Goal: Information Seeking & Learning: Check status

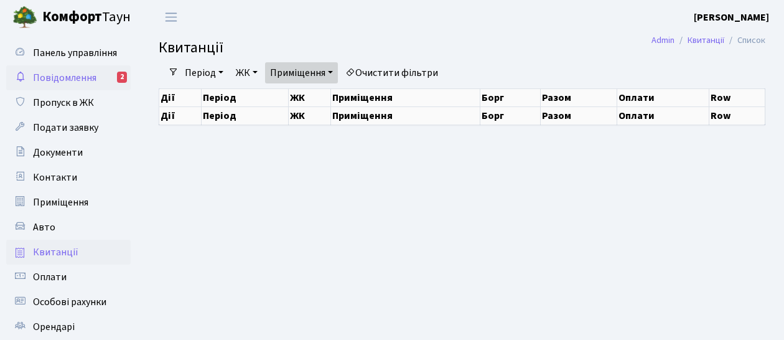
click at [87, 80] on span "Повідомлення" at bounding box center [65, 78] width 64 height 14
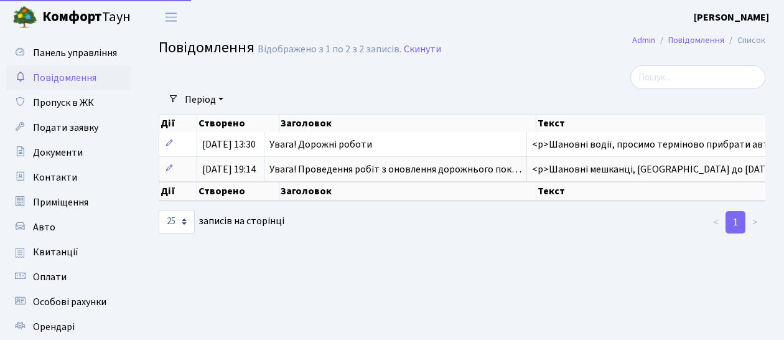
select select "25"
click at [56, 253] on span "Квитанції" at bounding box center [55, 252] width 45 height 14
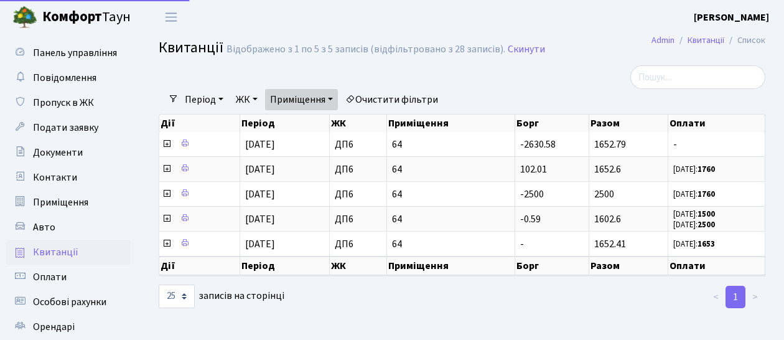
select select "25"
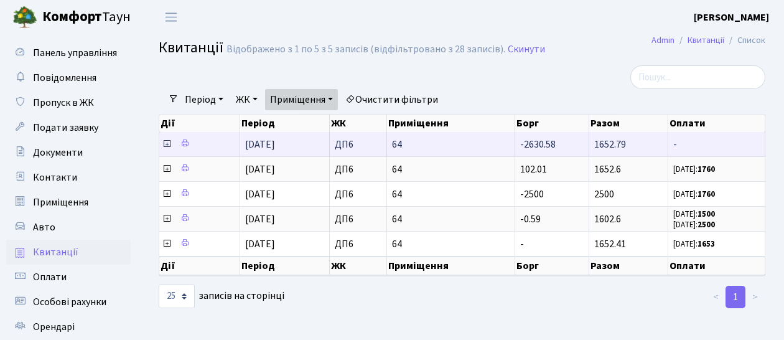
click at [165, 144] on icon at bounding box center [167, 144] width 10 height 10
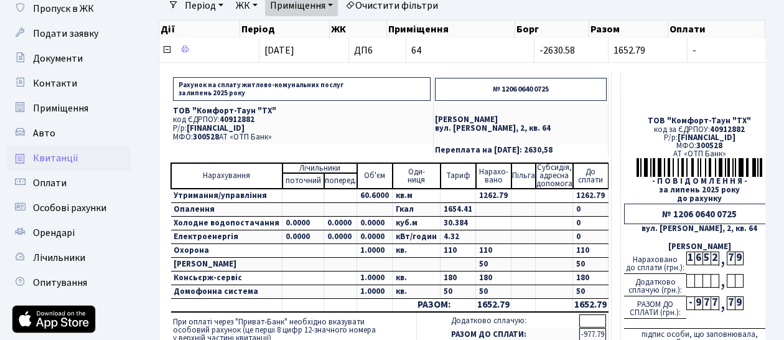
scroll to position [65, 0]
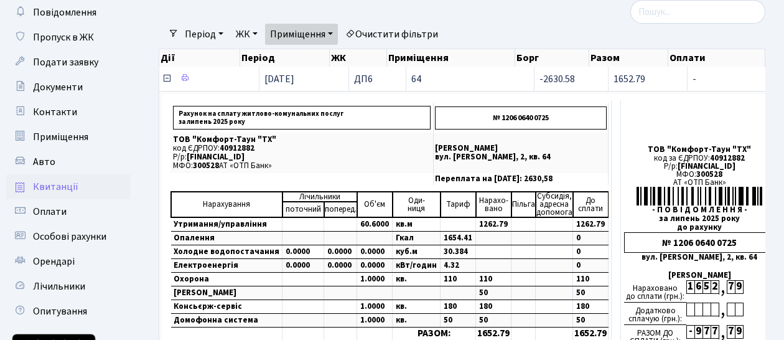
click at [167, 78] on icon at bounding box center [167, 78] width 10 height 10
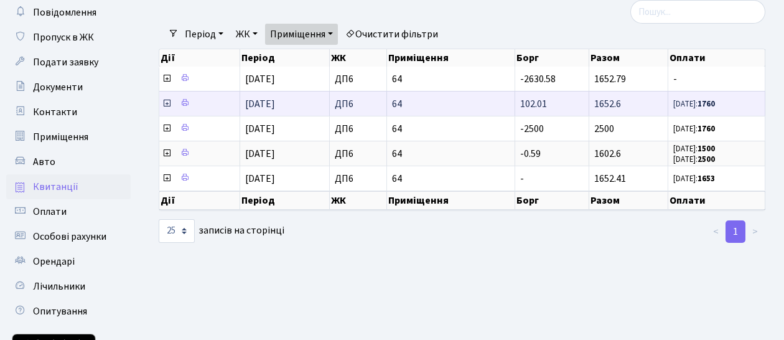
click at [168, 102] on icon at bounding box center [167, 103] width 10 height 10
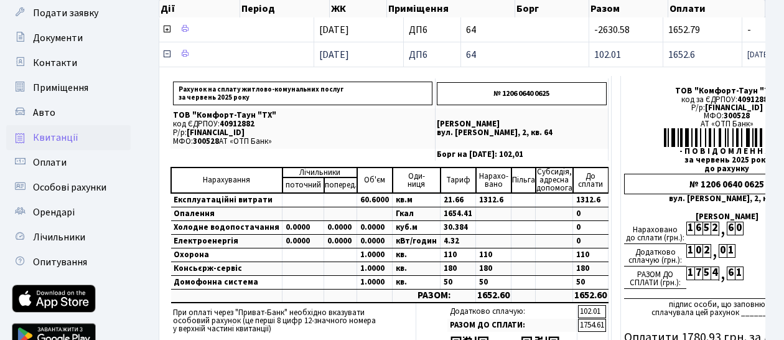
scroll to position [131, 0]
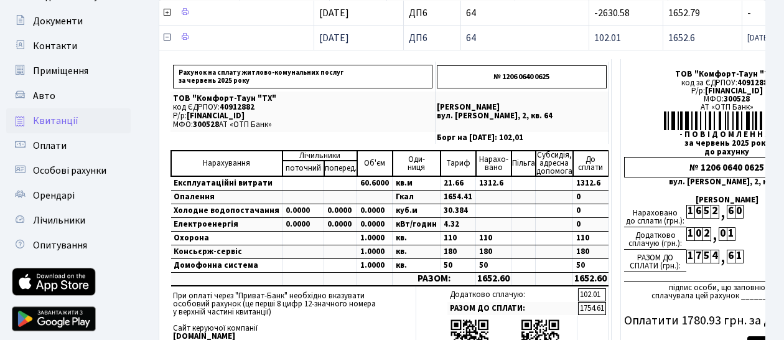
click at [166, 39] on icon at bounding box center [167, 37] width 10 height 10
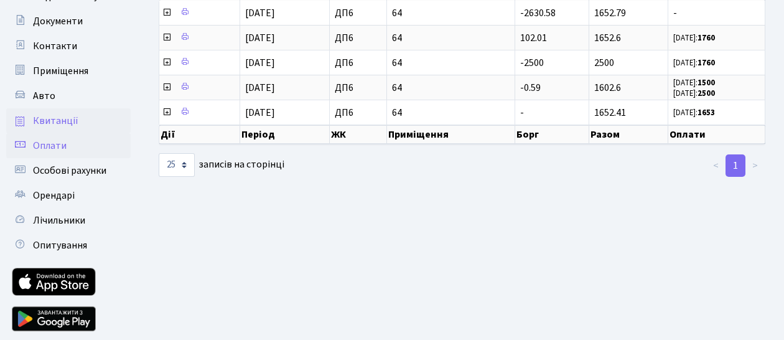
click at [47, 143] on span "Оплати" at bounding box center [50, 146] width 34 height 14
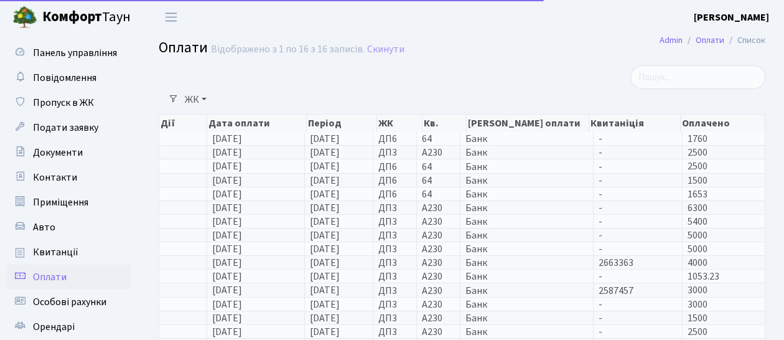
select select "25"
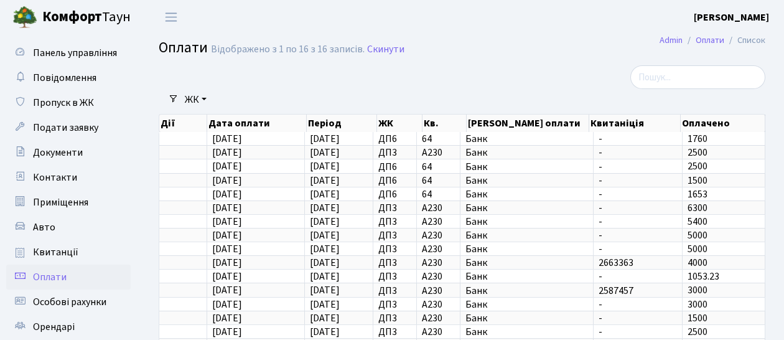
click at [192, 101] on link "ЖК" at bounding box center [196, 99] width 32 height 21
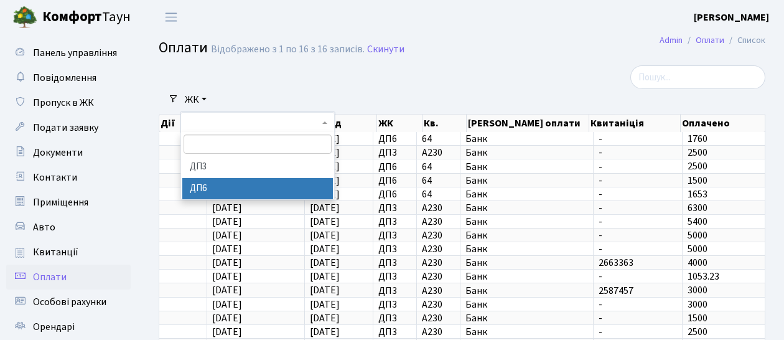
click at [195, 186] on li "ДП6" at bounding box center [257, 189] width 151 height 22
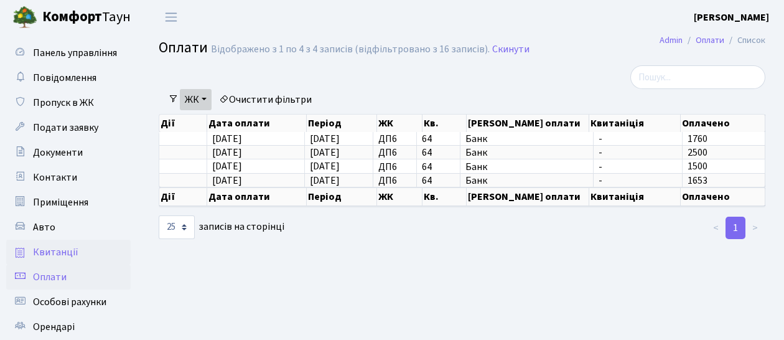
click at [66, 255] on span "Квитанції" at bounding box center [55, 252] width 45 height 14
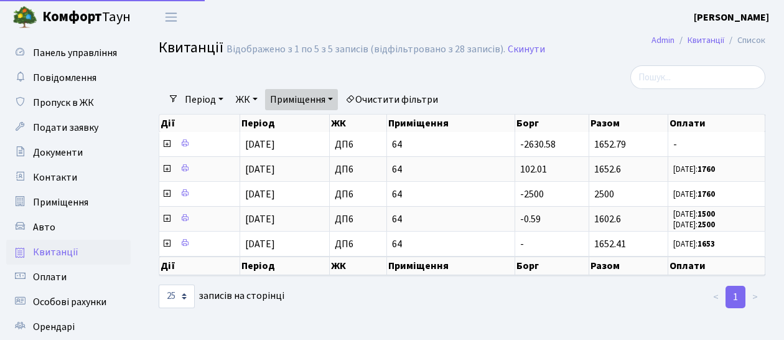
select select "25"
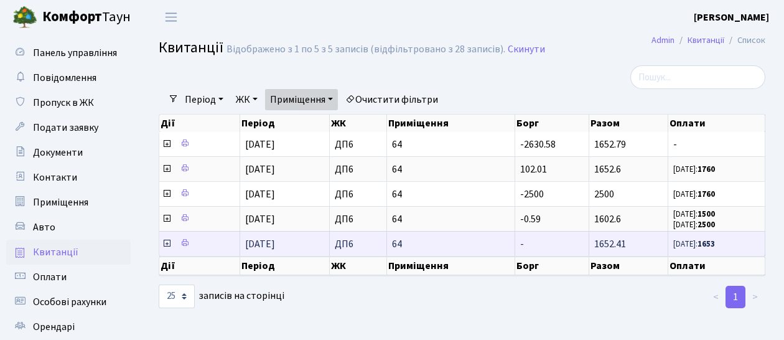
click at [168, 242] on icon at bounding box center [167, 243] width 10 height 10
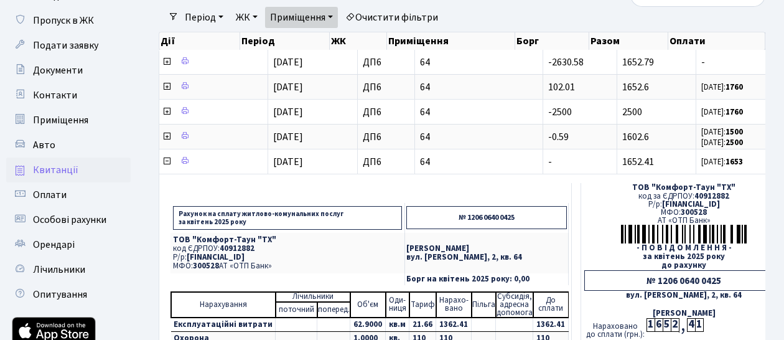
scroll to position [65, 0]
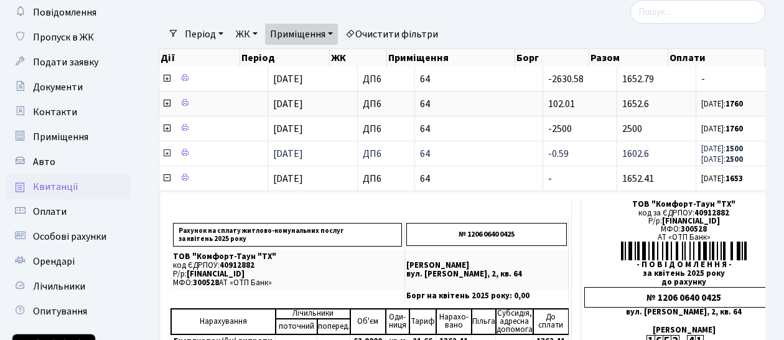
click at [165, 152] on icon at bounding box center [167, 153] width 10 height 10
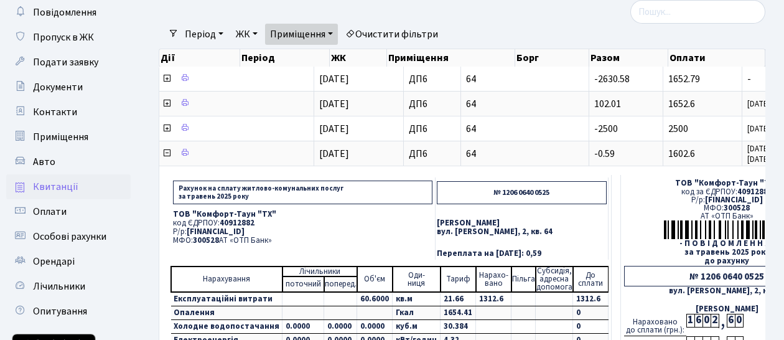
scroll to position [131, 0]
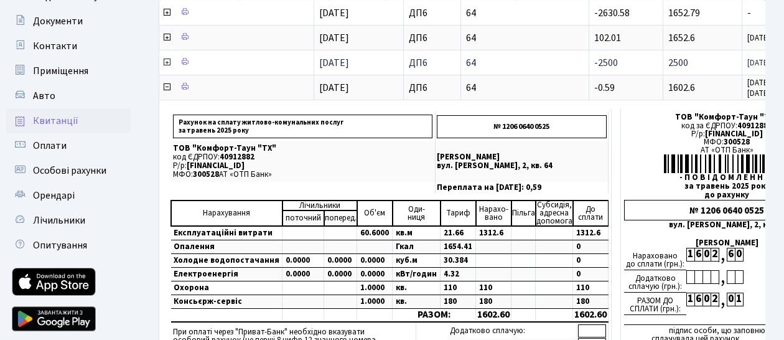
click at [167, 62] on icon at bounding box center [167, 62] width 10 height 10
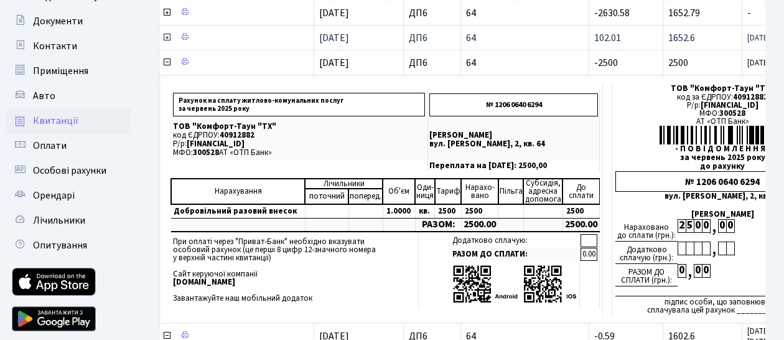
click at [171, 39] on icon at bounding box center [167, 37] width 10 height 10
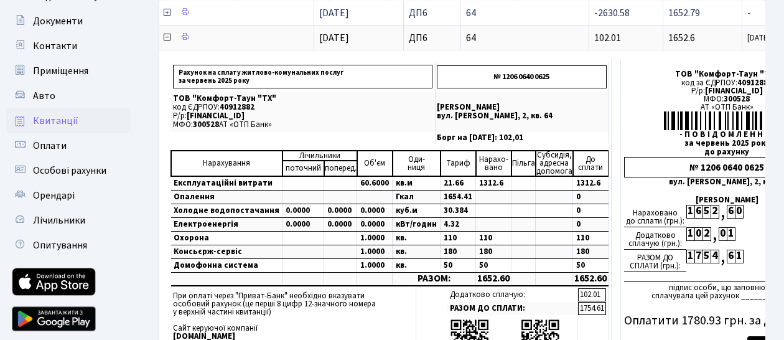
click at [166, 11] on icon at bounding box center [167, 12] width 10 height 10
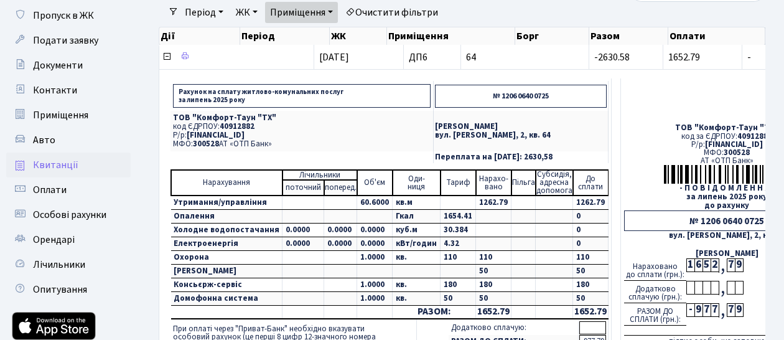
scroll to position [65, 0]
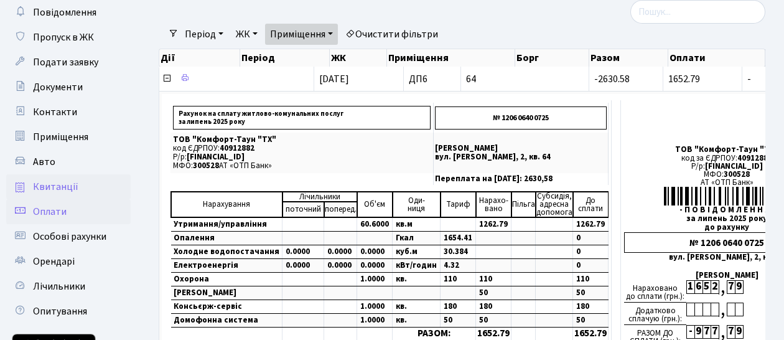
click at [53, 208] on span "Оплати" at bounding box center [50, 212] width 34 height 14
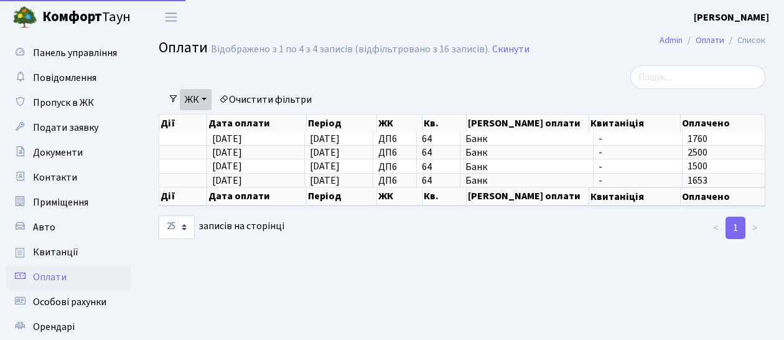
select select "25"
click at [206, 101] on link "ЖК" at bounding box center [196, 99] width 32 height 21
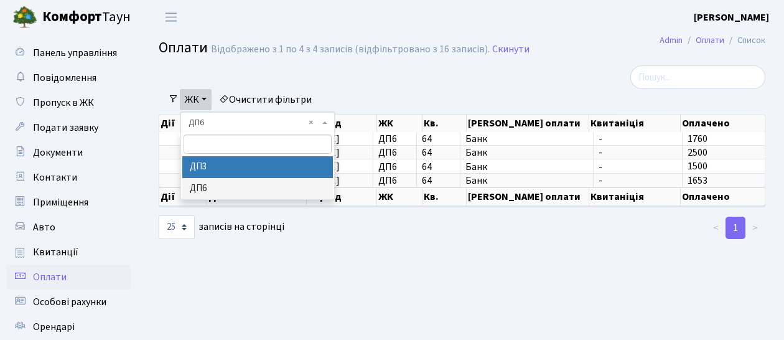
click at [200, 169] on li "ДП3" at bounding box center [257, 167] width 151 height 22
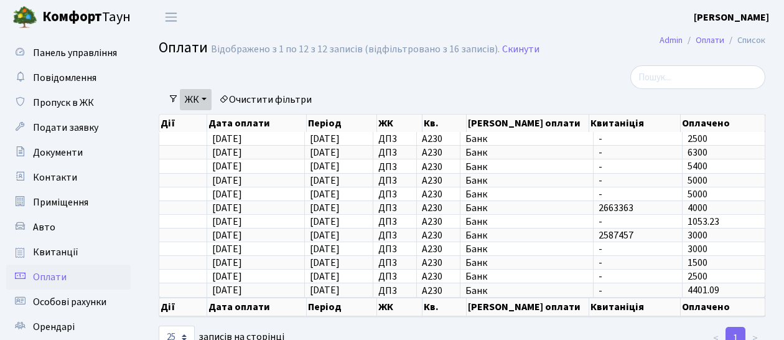
click at [203, 100] on link "ЖК" at bounding box center [196, 99] width 32 height 21
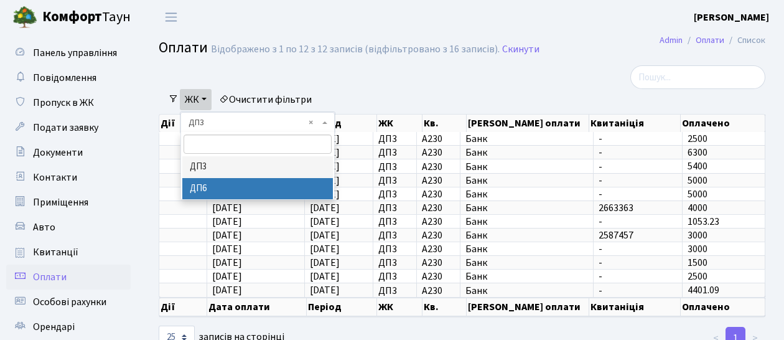
click at [200, 184] on li "ДП6" at bounding box center [257, 189] width 151 height 22
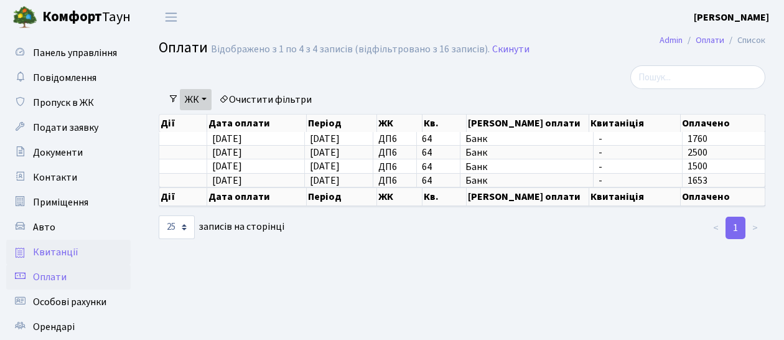
click at [47, 255] on span "Квитанції" at bounding box center [55, 252] width 45 height 14
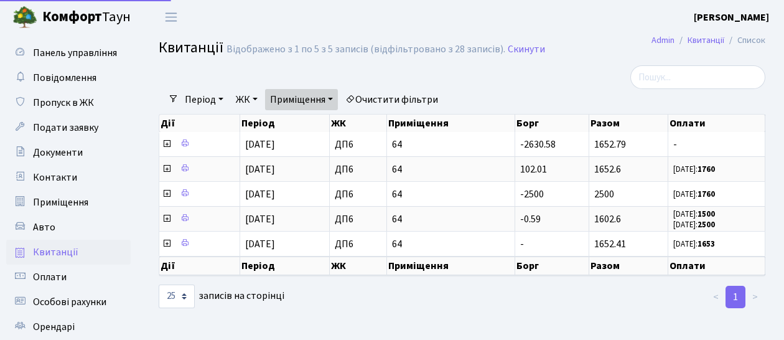
select select "25"
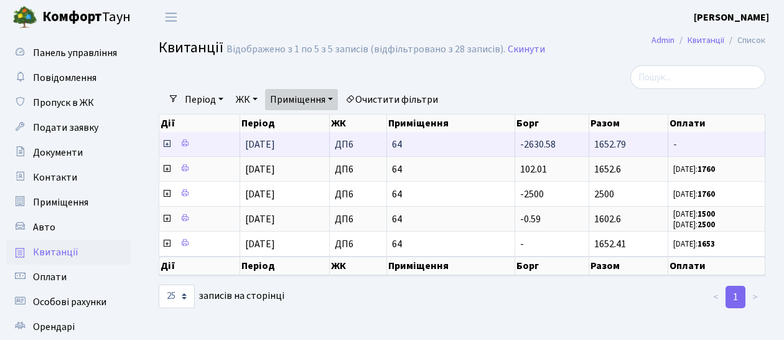
click at [166, 143] on icon at bounding box center [167, 144] width 10 height 10
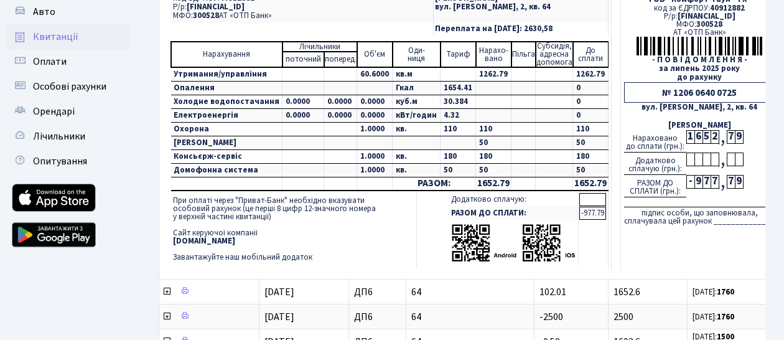
scroll to position [203, 0]
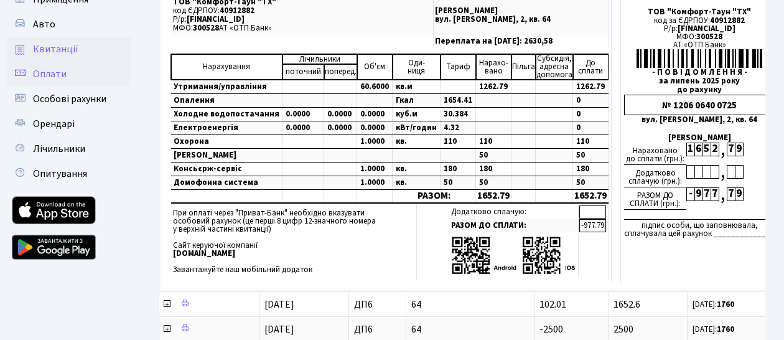
click at [60, 70] on span "Оплати" at bounding box center [50, 74] width 34 height 14
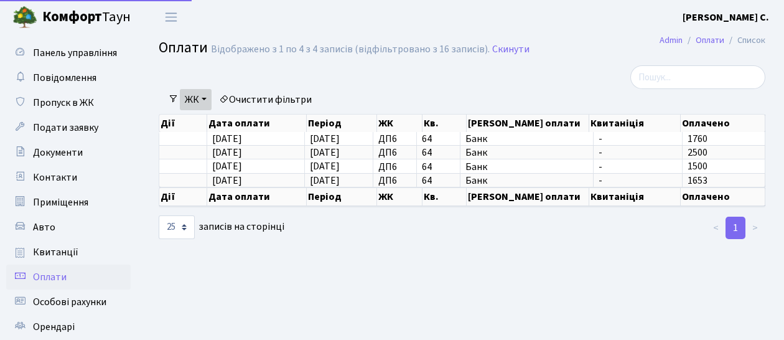
select select "25"
click at [78, 252] on link "Квитанції" at bounding box center [68, 252] width 125 height 25
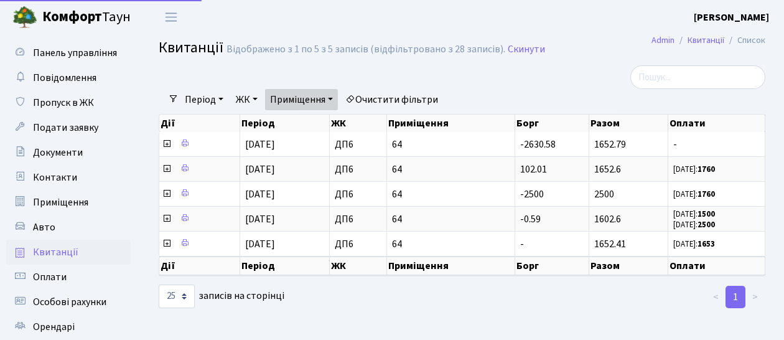
select select "25"
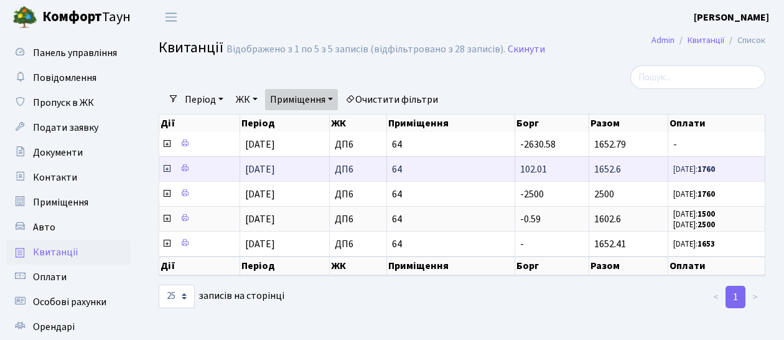
click at [167, 166] on icon at bounding box center [167, 169] width 10 height 10
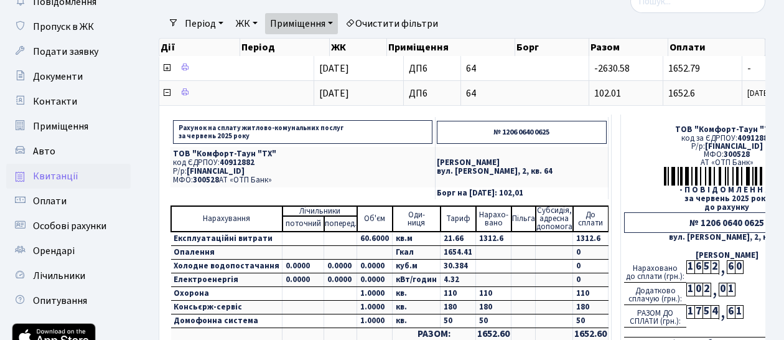
scroll to position [131, 0]
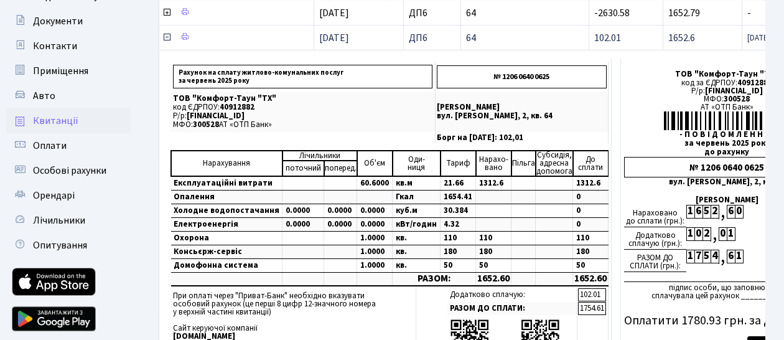
click at [166, 37] on icon at bounding box center [167, 37] width 10 height 10
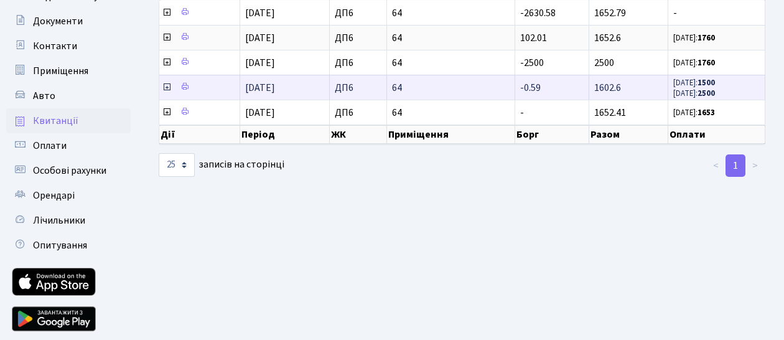
click at [168, 85] on icon at bounding box center [167, 87] width 10 height 10
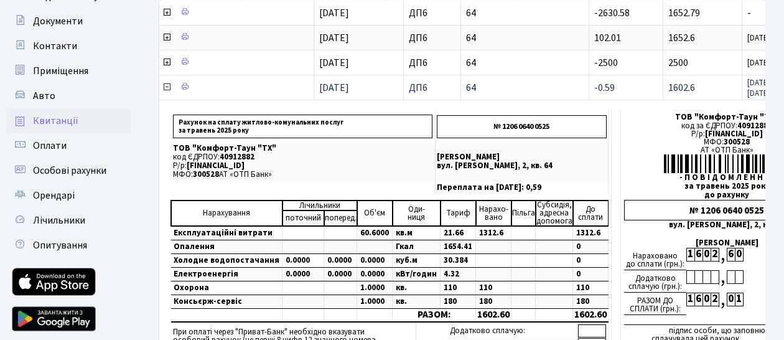
click at [167, 85] on icon at bounding box center [167, 87] width 10 height 10
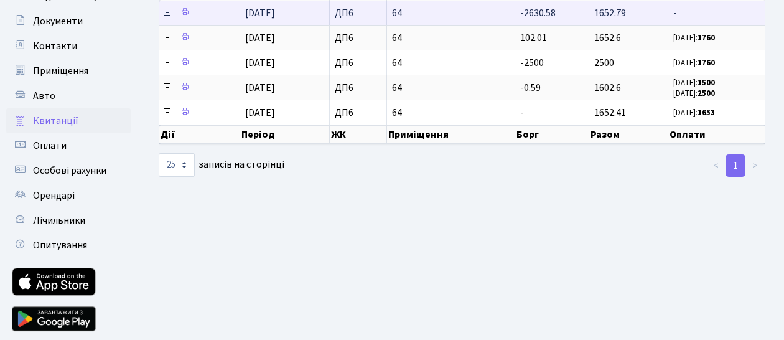
click at [166, 11] on icon at bounding box center [167, 12] width 10 height 10
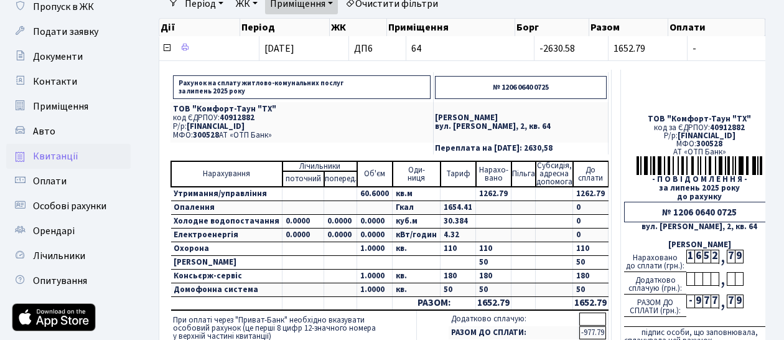
scroll to position [65, 0]
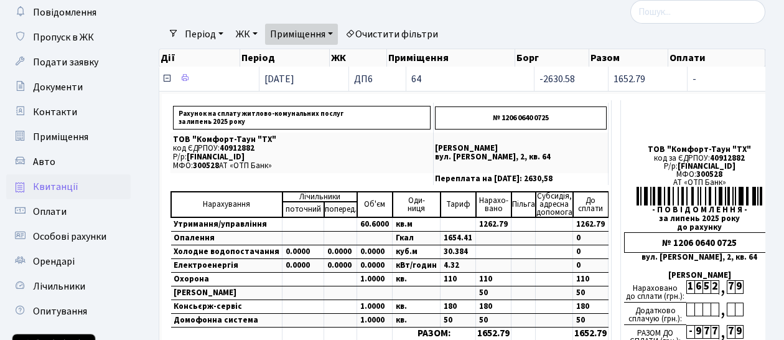
click at [168, 78] on icon at bounding box center [167, 78] width 10 height 10
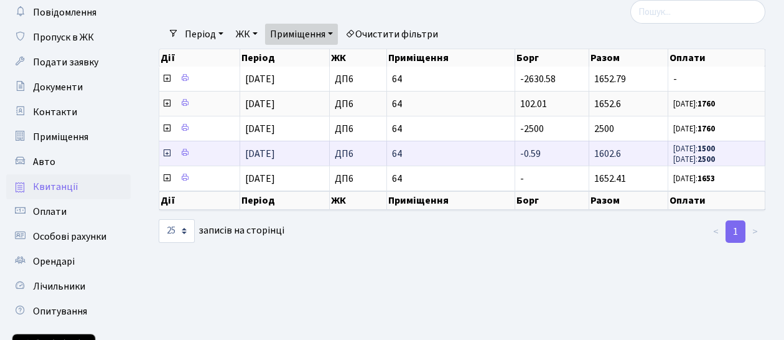
click at [167, 153] on icon at bounding box center [167, 153] width 10 height 10
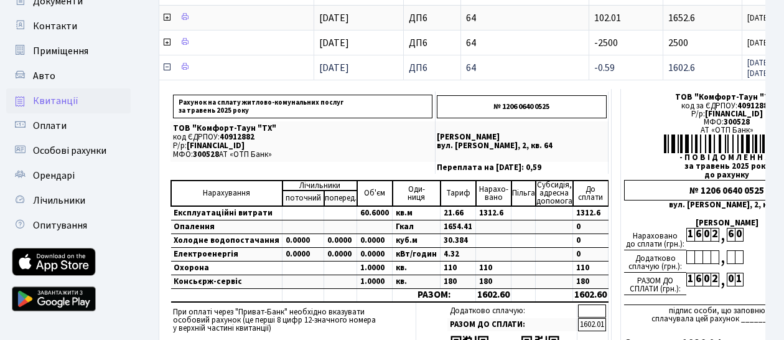
scroll to position [131, 0]
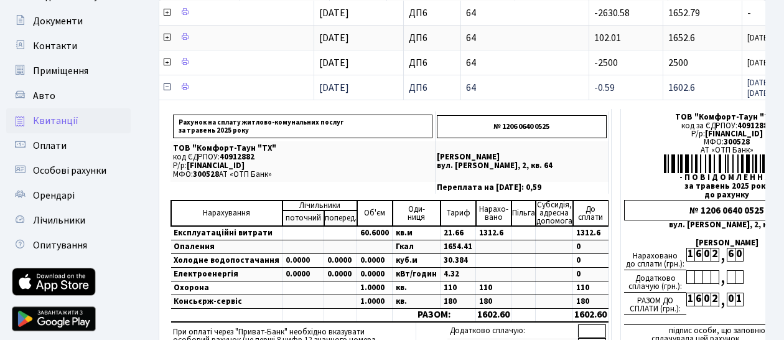
click at [167, 85] on icon at bounding box center [167, 87] width 10 height 10
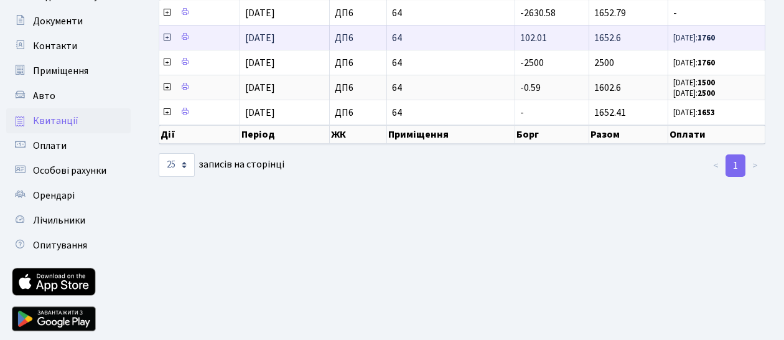
click at [166, 34] on icon at bounding box center [167, 37] width 10 height 10
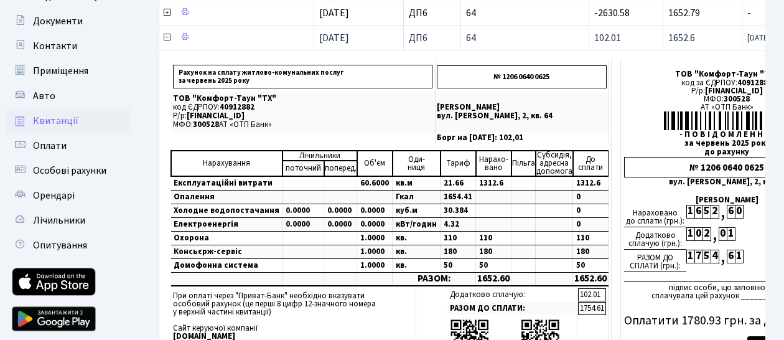
click at [166, 34] on icon at bounding box center [167, 37] width 10 height 10
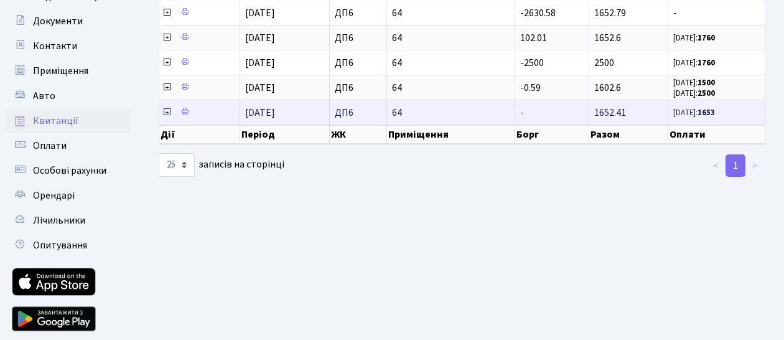
click at [168, 112] on icon at bounding box center [167, 112] width 10 height 10
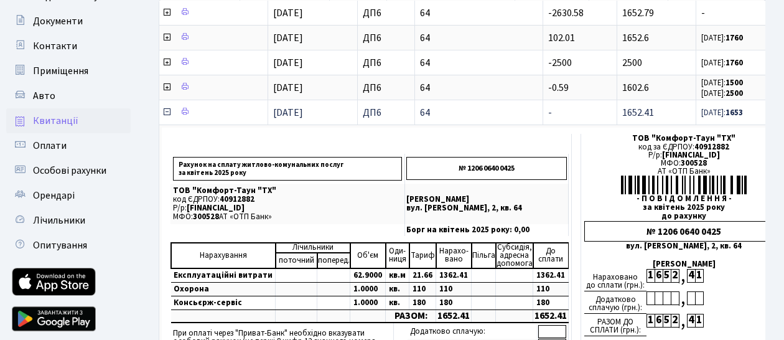
click at [167, 108] on icon at bounding box center [167, 112] width 10 height 10
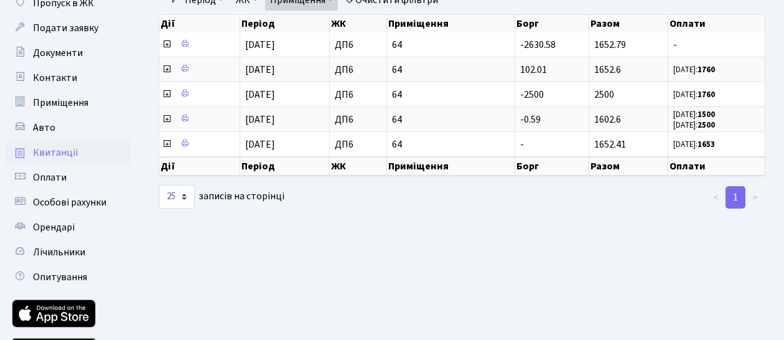
scroll to position [65, 0]
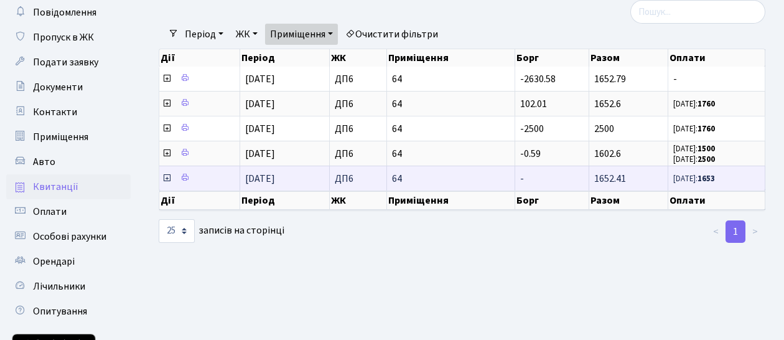
click at [169, 176] on icon at bounding box center [167, 178] width 10 height 10
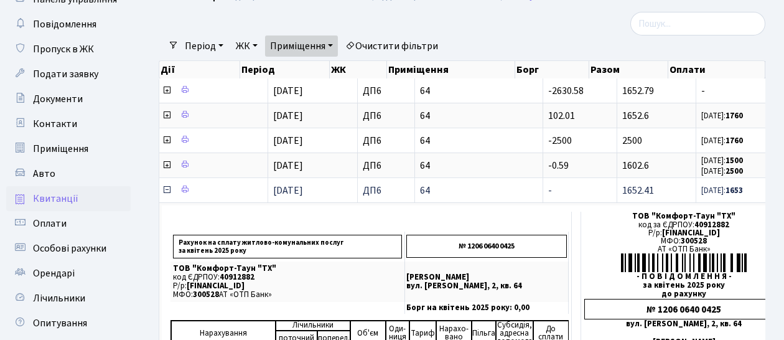
scroll to position [0, 0]
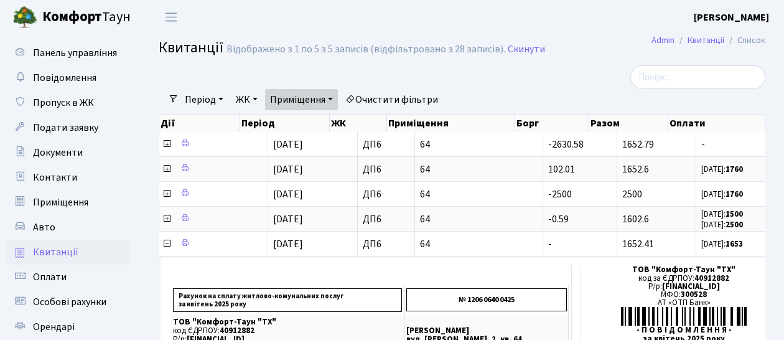
click at [337, 100] on link "Приміщення" at bounding box center [301, 99] width 73 height 21
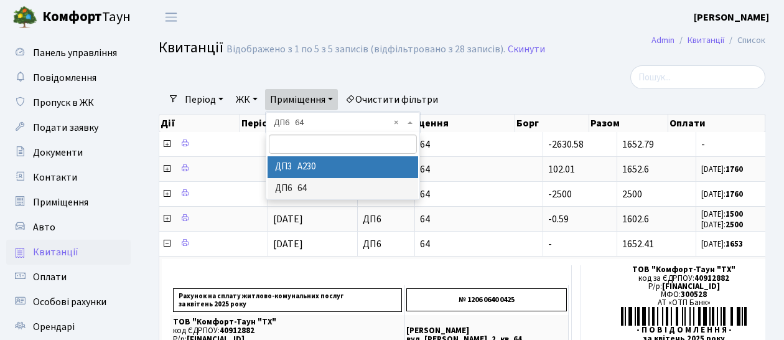
click at [331, 164] on li "ДП3 А230" at bounding box center [343, 167] width 151 height 22
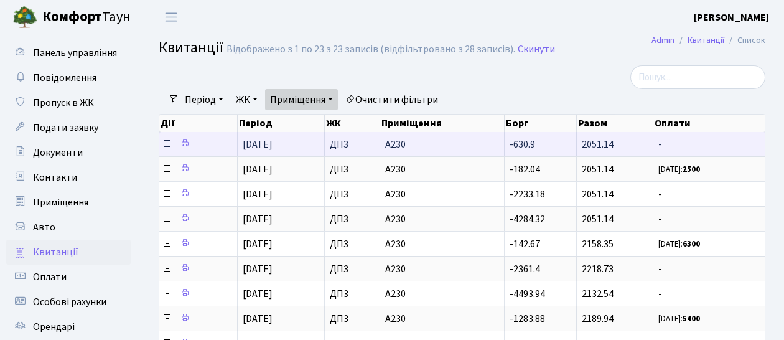
click at [169, 144] on icon at bounding box center [167, 144] width 10 height 10
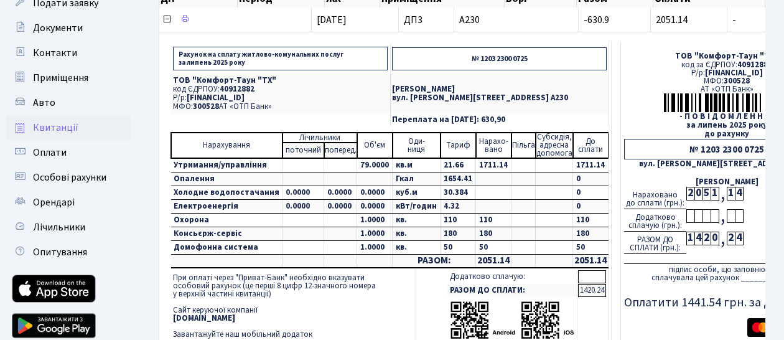
scroll to position [65, 0]
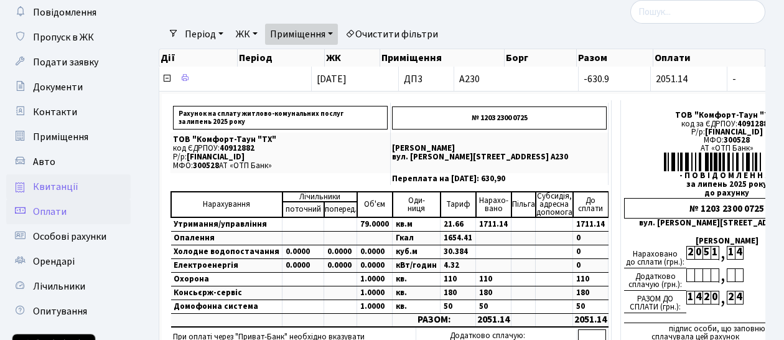
click at [52, 209] on span "Оплати" at bounding box center [50, 212] width 34 height 14
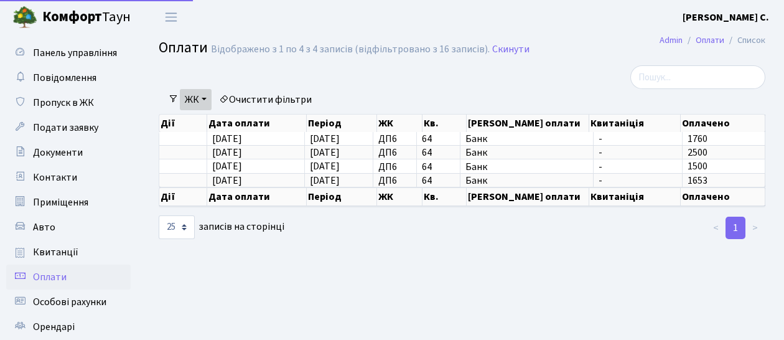
select select "25"
click at [210, 100] on link "ЖК" at bounding box center [196, 99] width 32 height 21
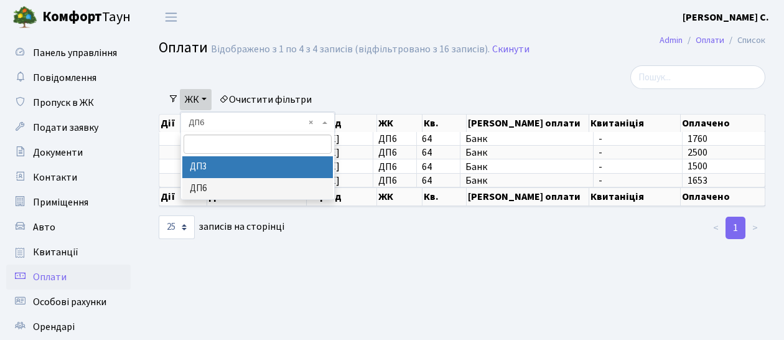
click at [203, 168] on li "ДП3" at bounding box center [257, 167] width 151 height 22
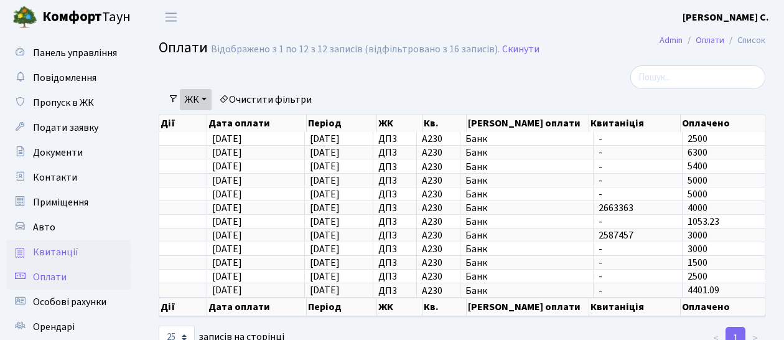
click at [60, 253] on span "Квитанції" at bounding box center [55, 252] width 45 height 14
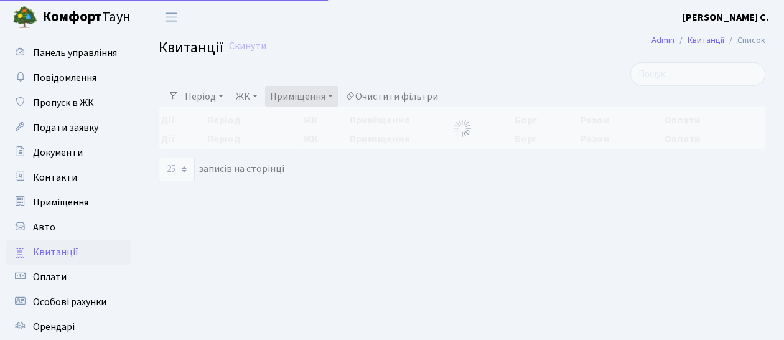
select select "25"
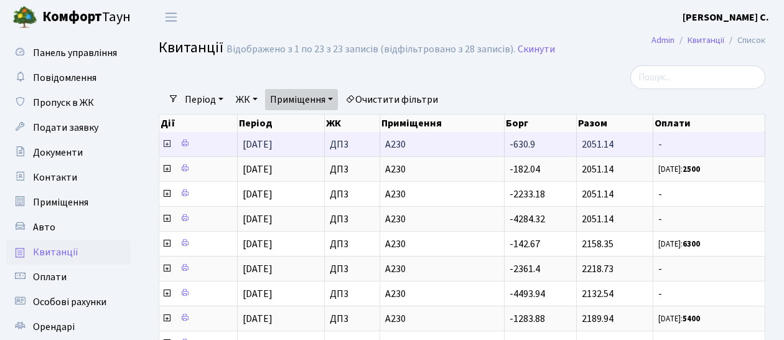
click at [165, 143] on icon at bounding box center [167, 144] width 10 height 10
